Goal: Task Accomplishment & Management: Use online tool/utility

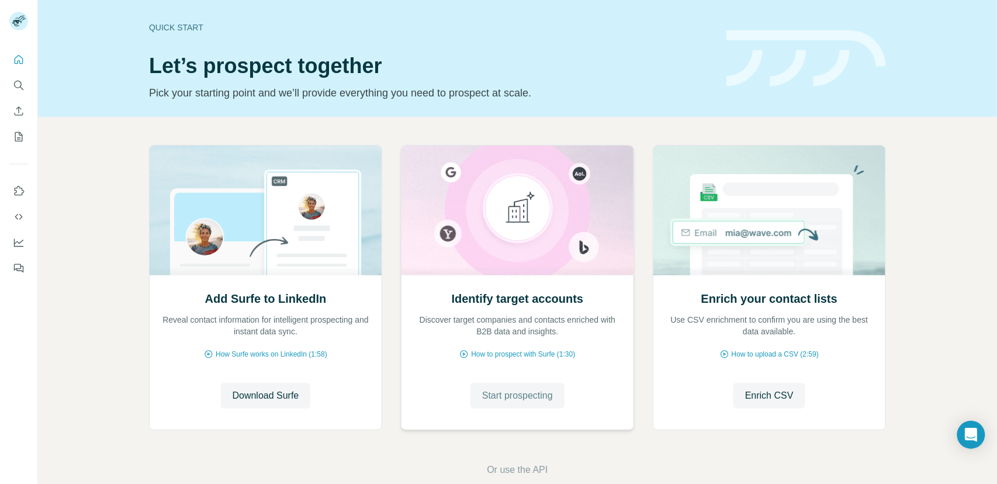
click at [510, 391] on span "Start prospecting" at bounding box center [517, 396] width 71 height 14
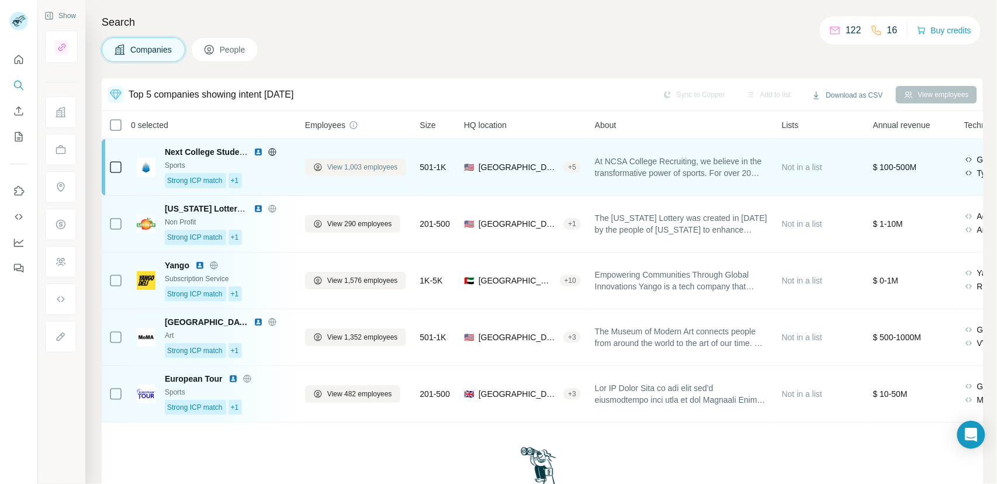
click at [365, 166] on span "View 1,003 employees" at bounding box center [362, 167] width 71 height 11
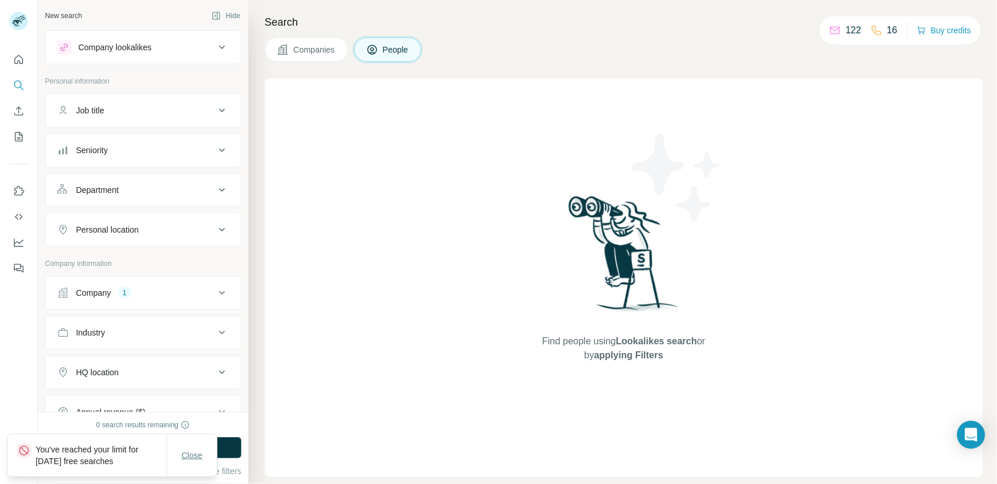
click at [191, 457] on span "Close" at bounding box center [192, 455] width 21 height 12
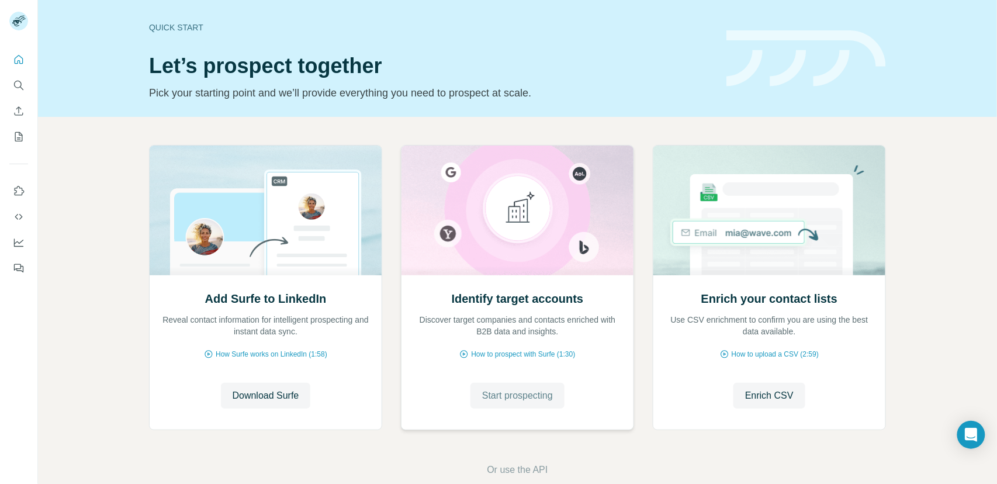
click at [493, 389] on span "Start prospecting" at bounding box center [517, 396] width 71 height 14
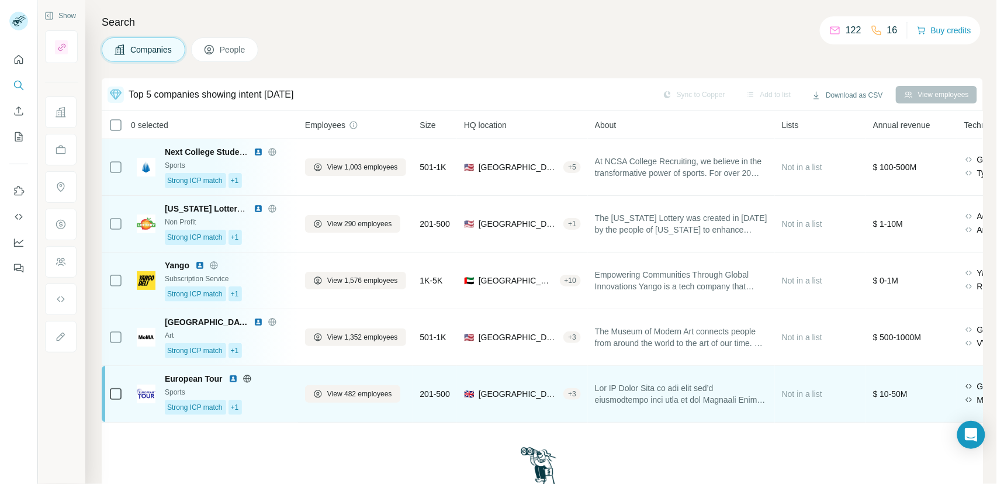
click at [278, 406] on div "Strong ICP match +1" at bounding box center [228, 407] width 126 height 15
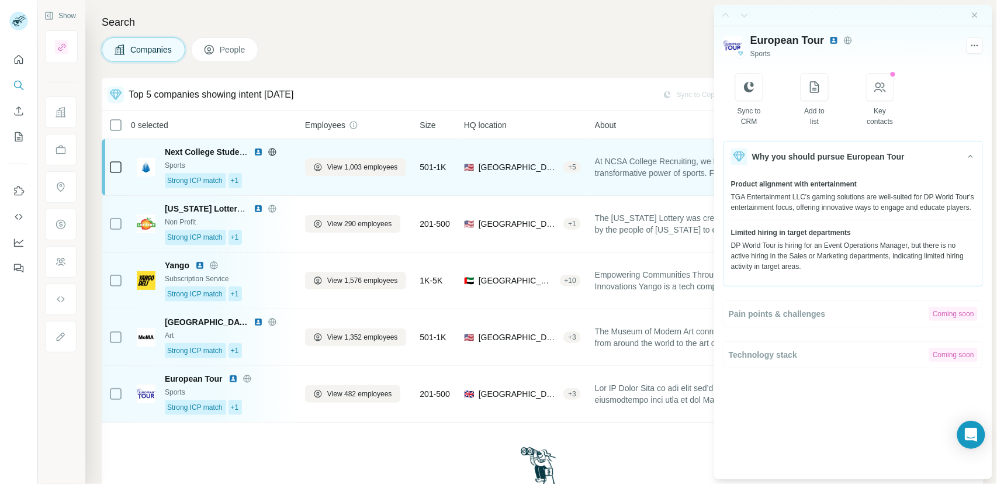
click at [282, 185] on div "Strong ICP match +1" at bounding box center [228, 180] width 126 height 15
